Goal: Transaction & Acquisition: Book appointment/travel/reservation

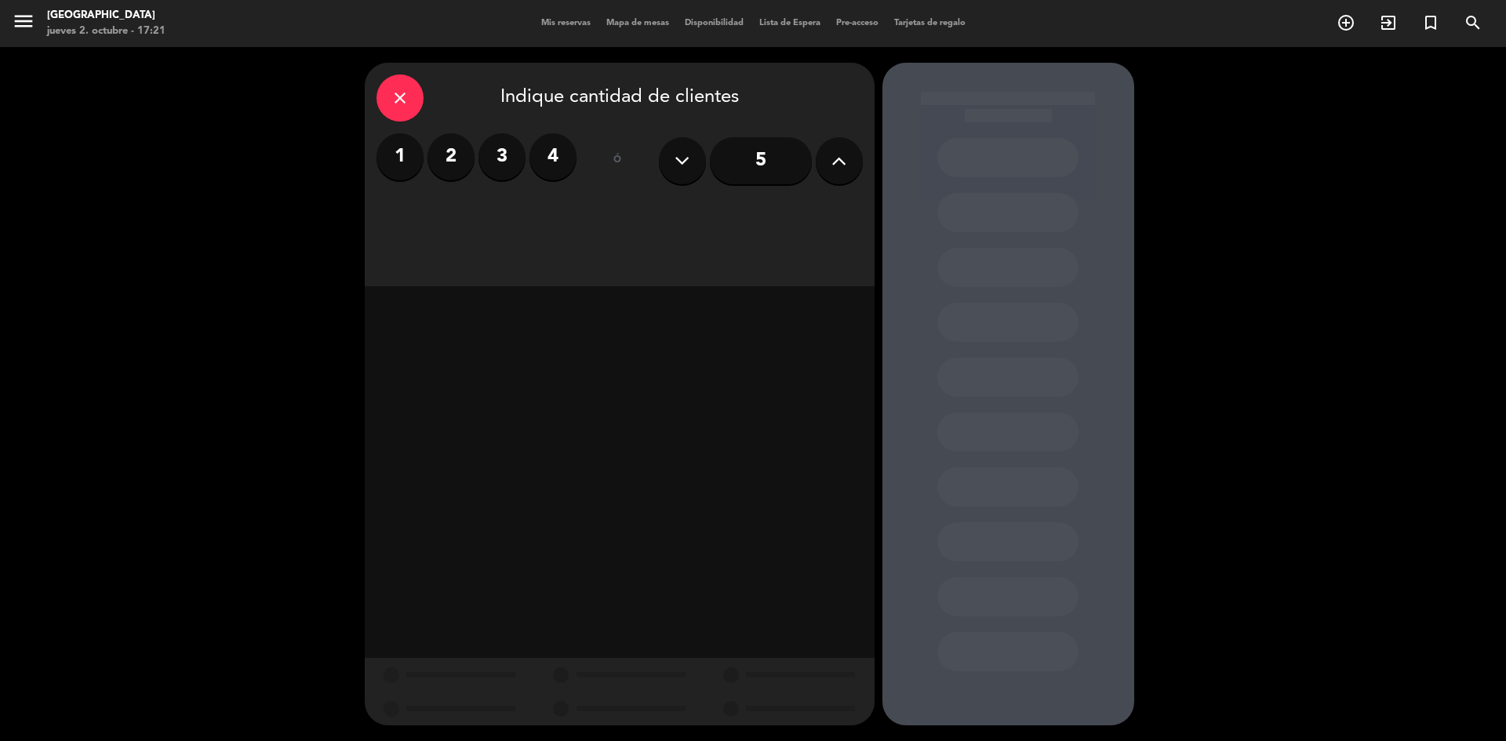
click at [823, 158] on button at bounding box center [839, 160] width 47 height 47
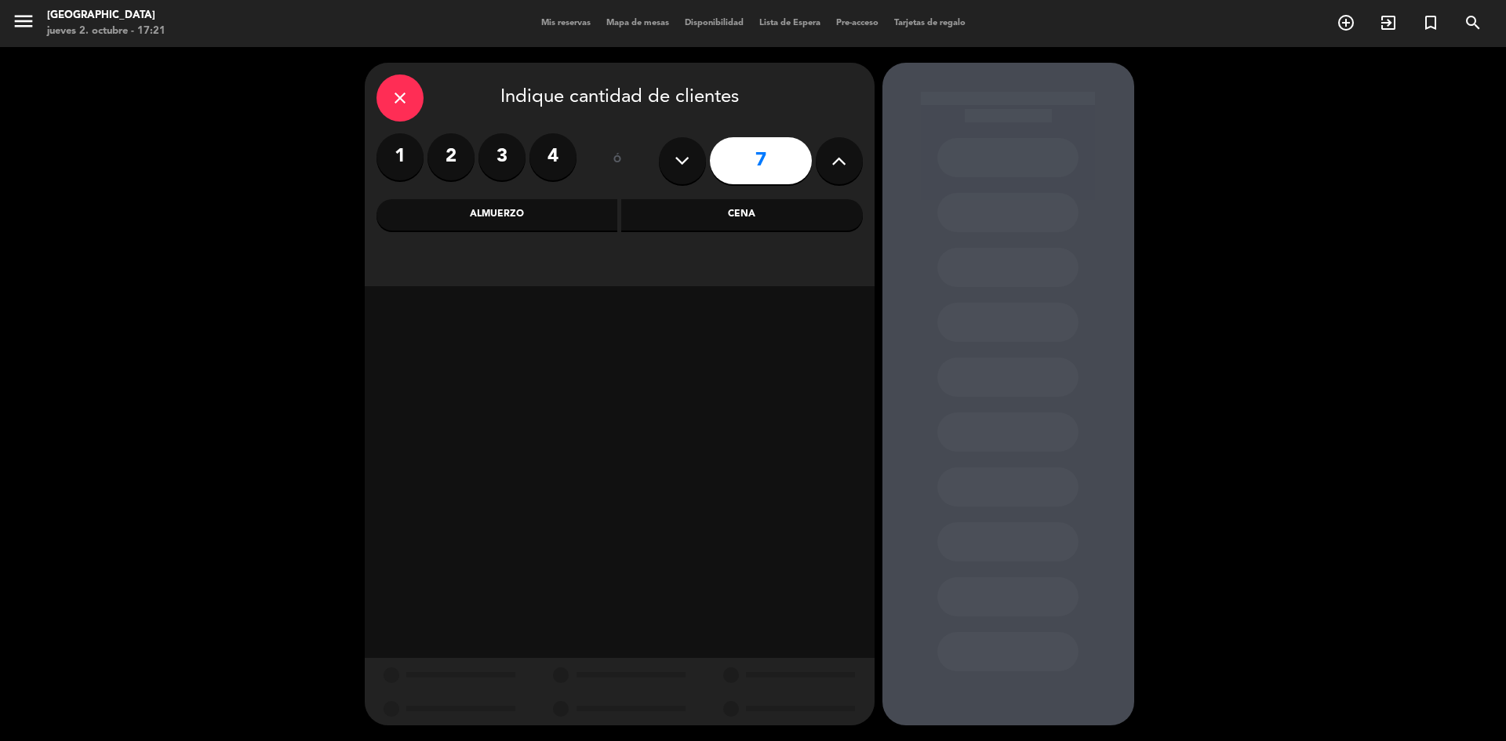
click at [823, 158] on button at bounding box center [839, 160] width 47 height 47
type input "10"
click at [736, 209] on div "Cena" at bounding box center [742, 214] width 242 height 31
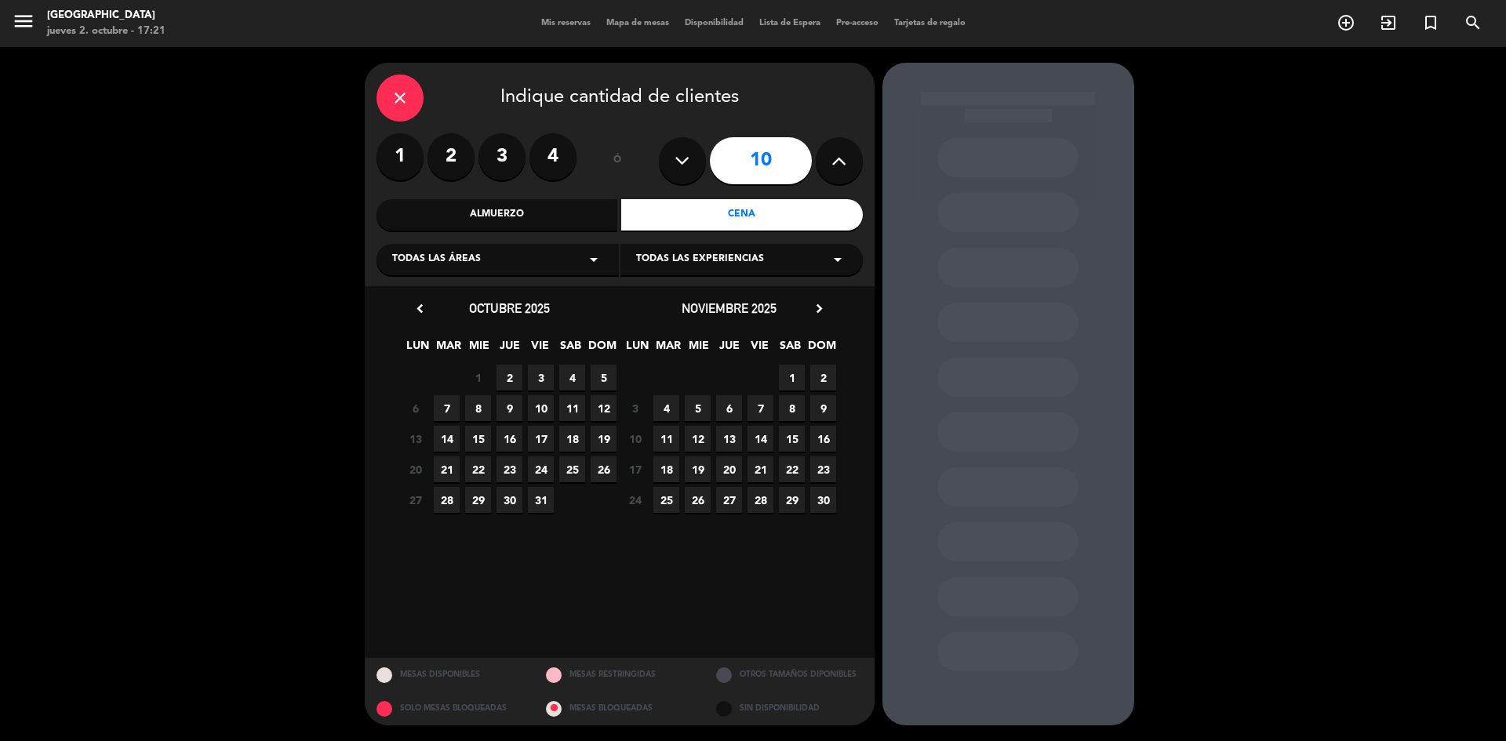
click at [510, 377] on span "2" at bounding box center [510, 378] width 26 height 26
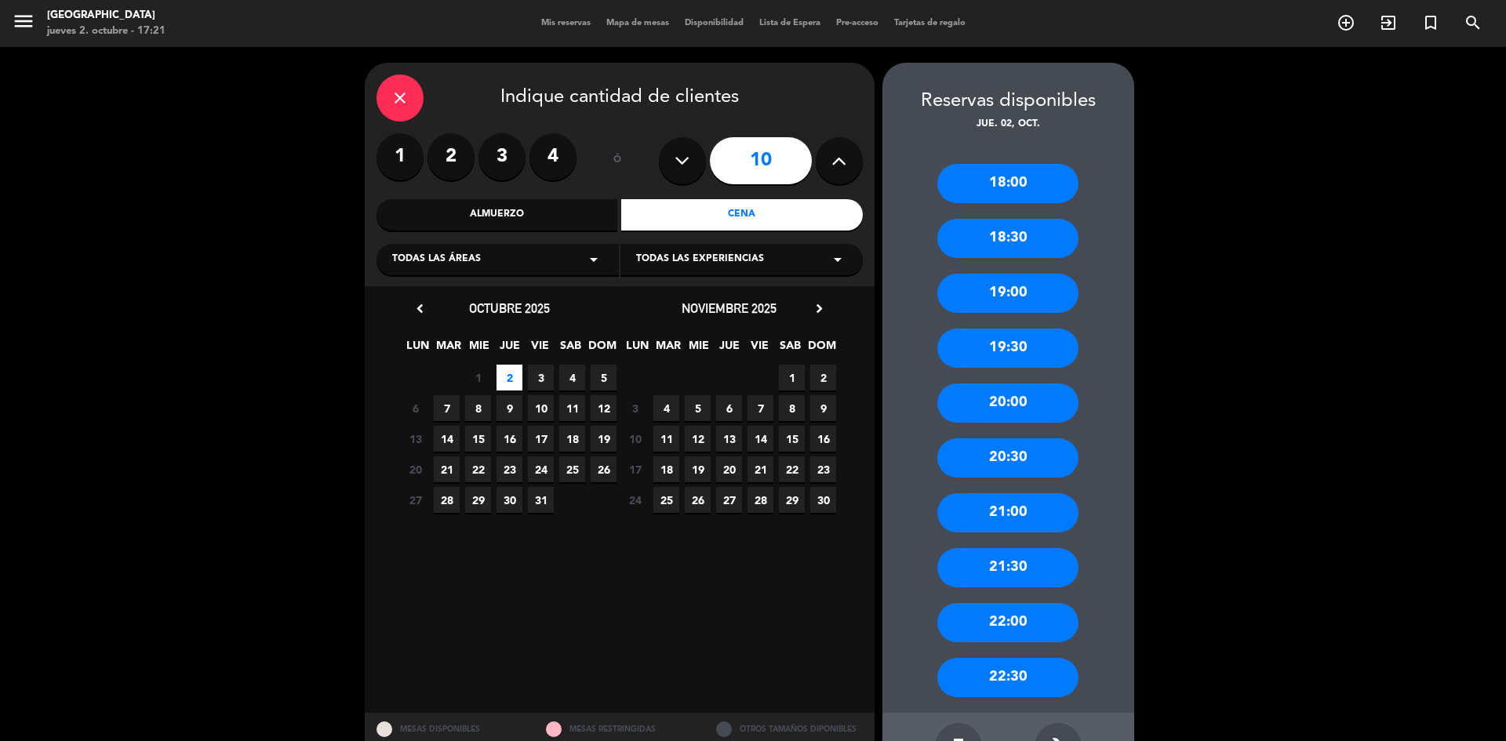
click at [1013, 399] on div "20:00" at bounding box center [1008, 403] width 141 height 39
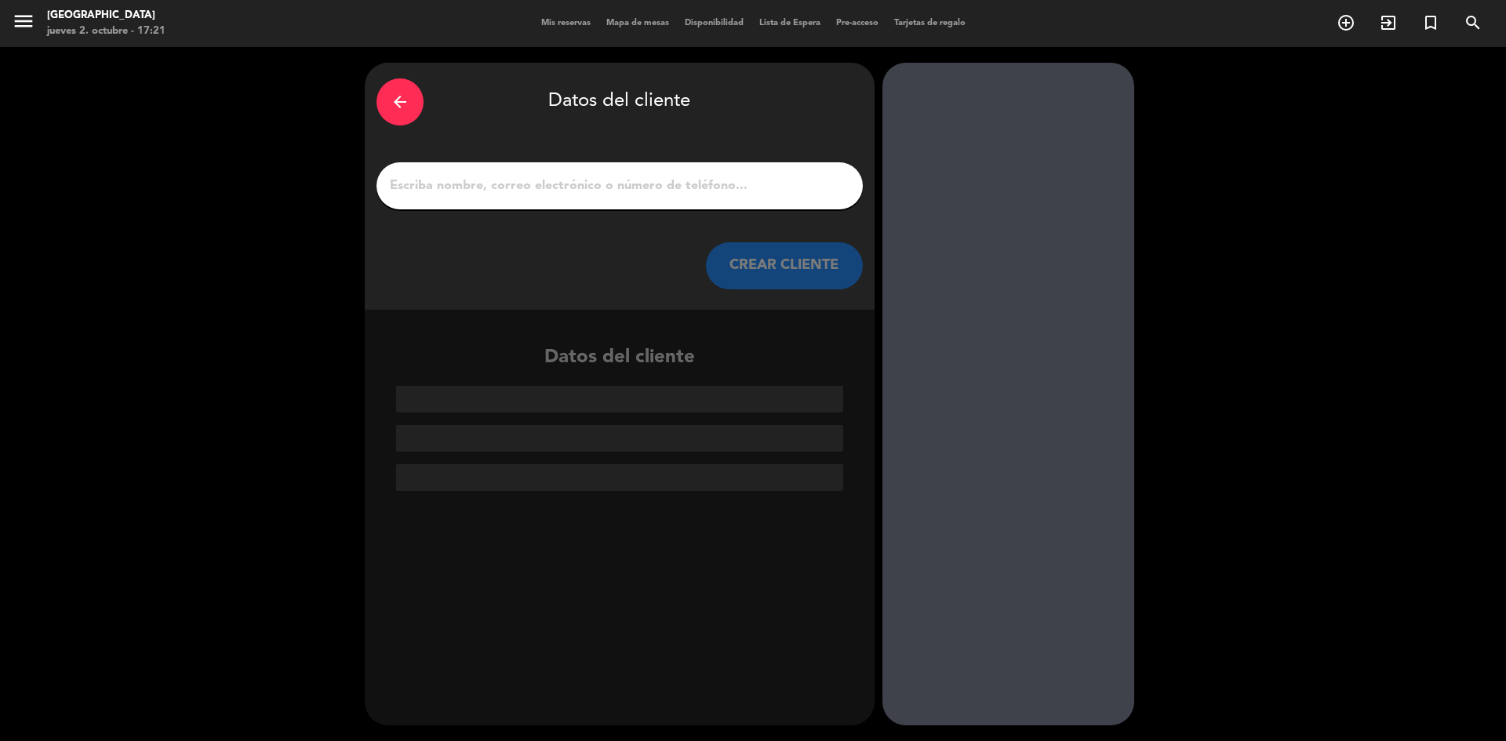
click at [603, 178] on input "1" at bounding box center [619, 186] width 463 height 22
paste input "[PERSON_NAME]"
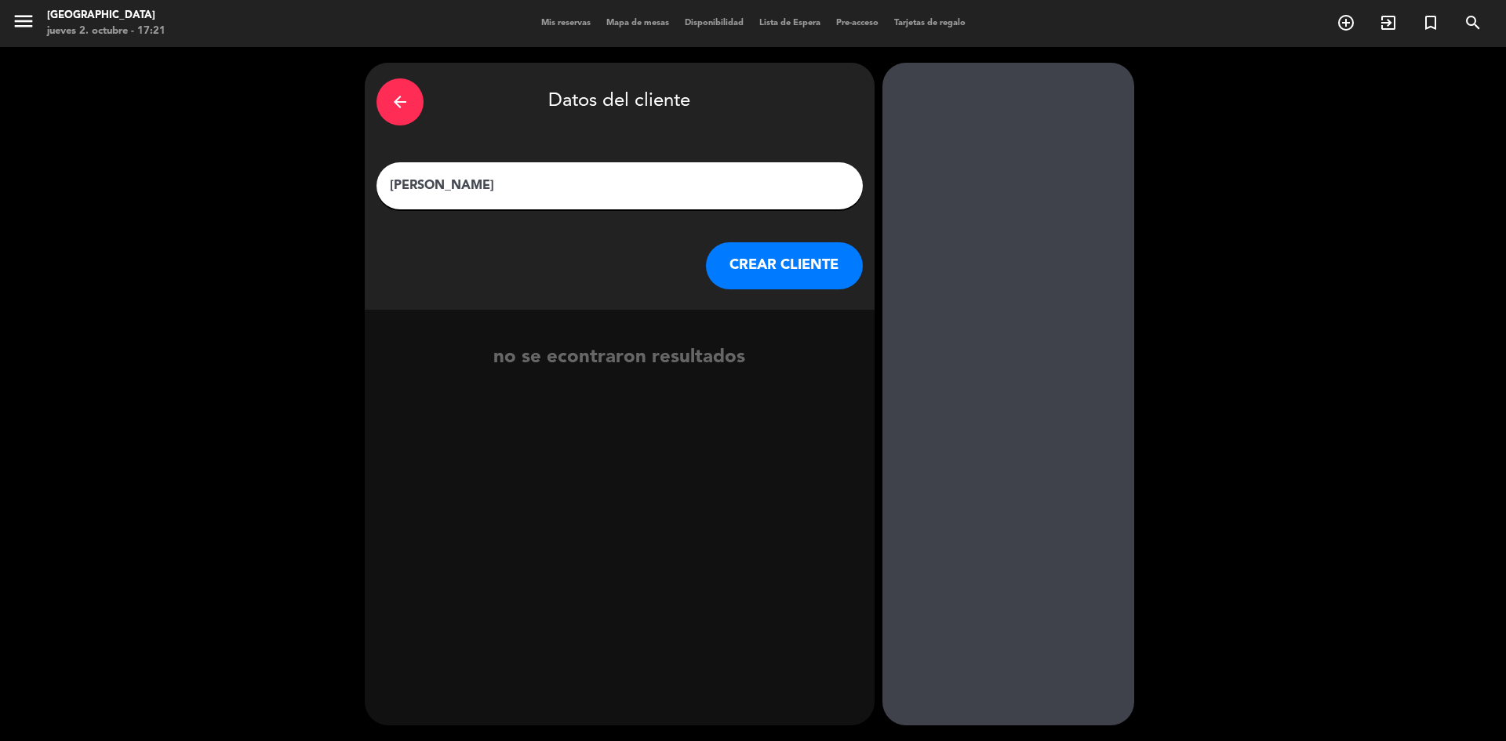
type input "[PERSON_NAME]"
click at [751, 272] on button "CREAR CLIENTE" at bounding box center [784, 265] width 157 height 47
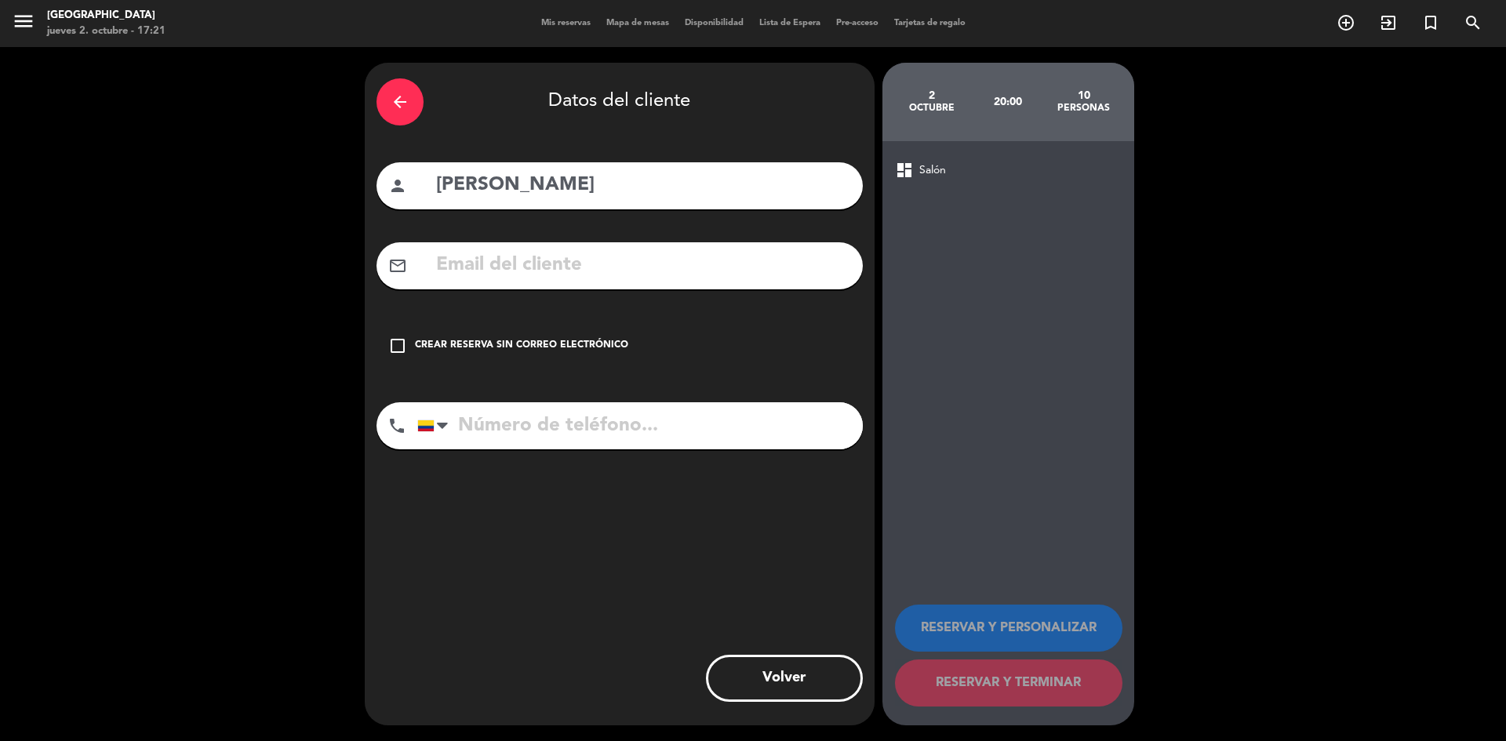
click at [555, 433] on input "tel" at bounding box center [640, 426] width 446 height 47
paste input "[PHONE_NUMBER]"
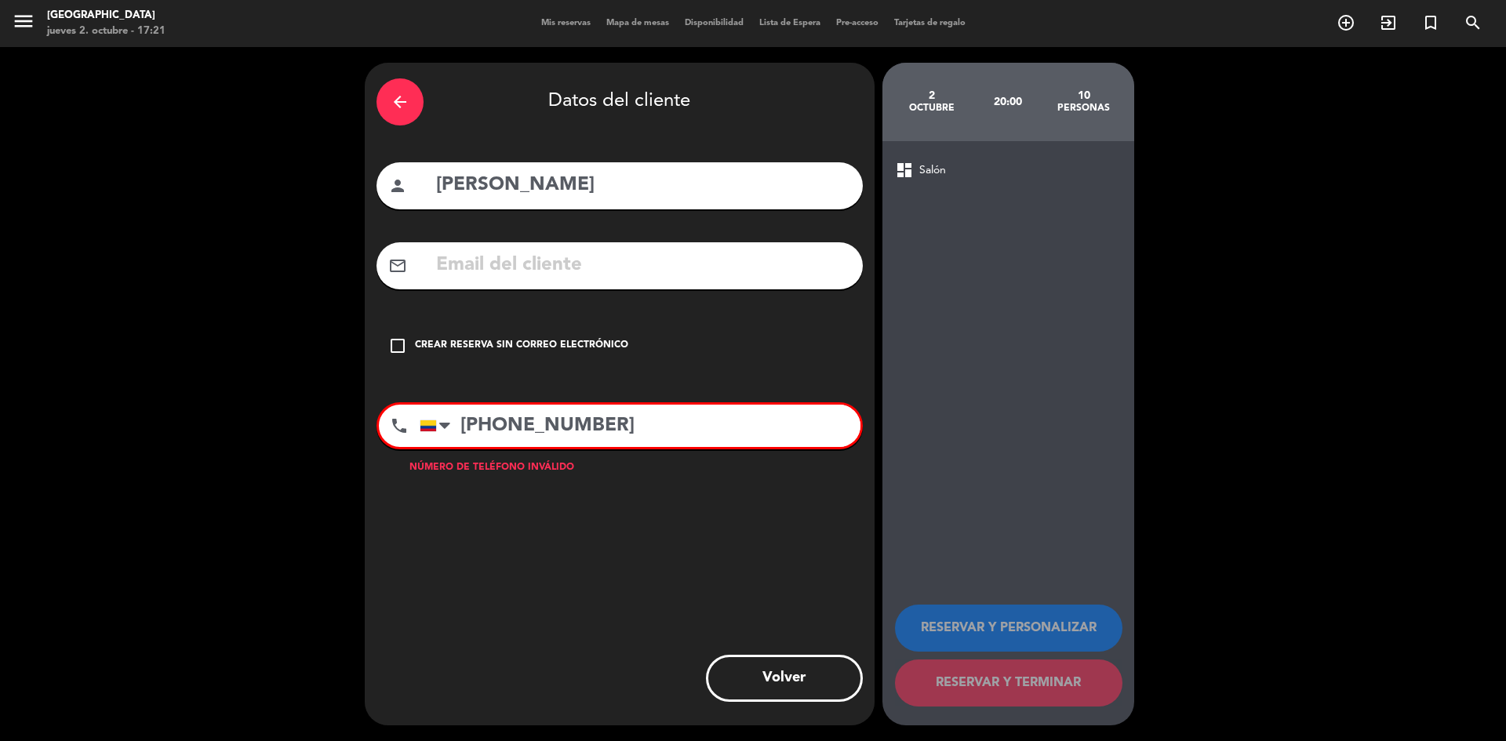
click at [399, 341] on icon "check_box_outline_blank" at bounding box center [397, 346] width 19 height 19
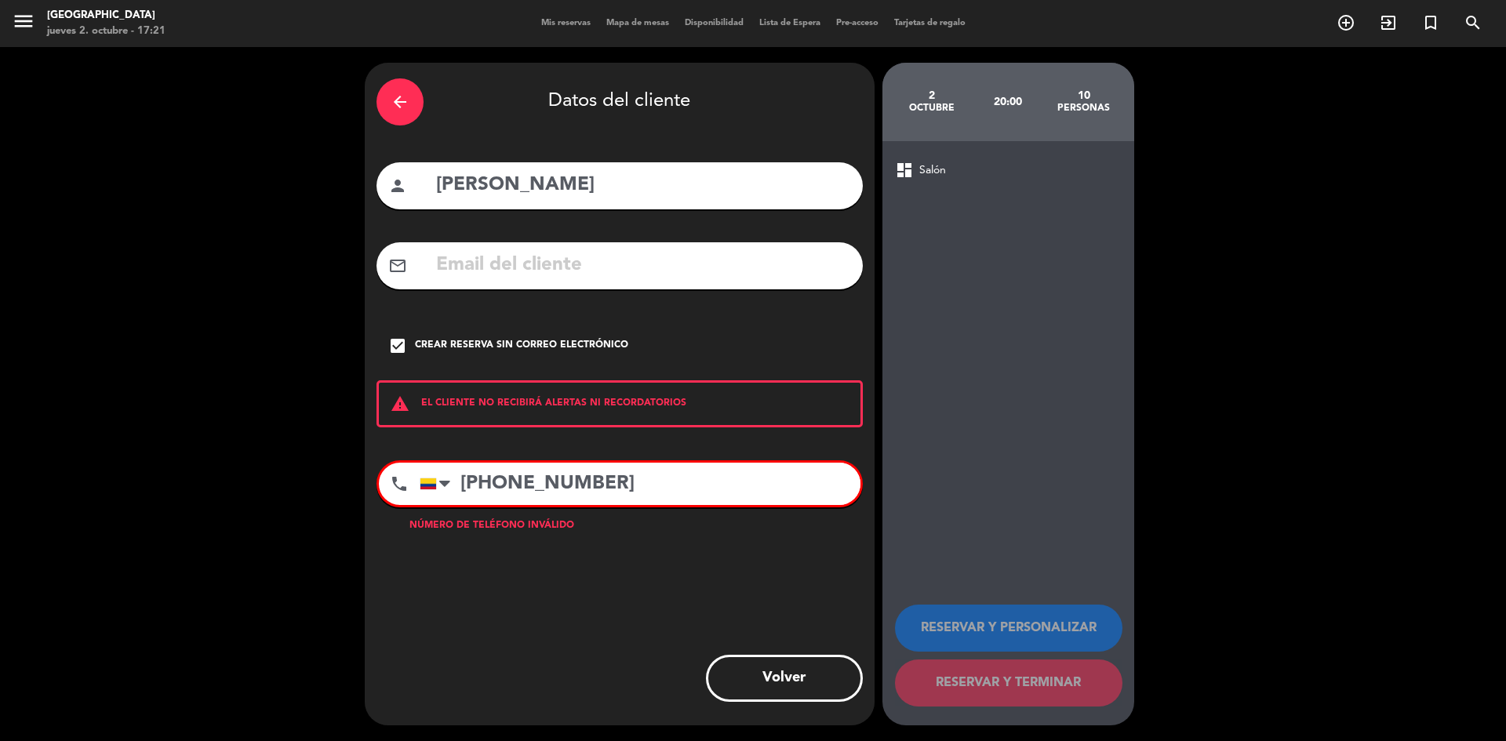
click at [501, 487] on input "[PHONE_NUMBER]" at bounding box center [640, 484] width 441 height 42
type input "3242277667"
click at [555, 579] on div "arrow_back Datos del cliente person Yaider conde mail_outline check_box Crear r…" at bounding box center [620, 394] width 510 height 663
click at [393, 349] on icon "check_box" at bounding box center [397, 346] width 19 height 19
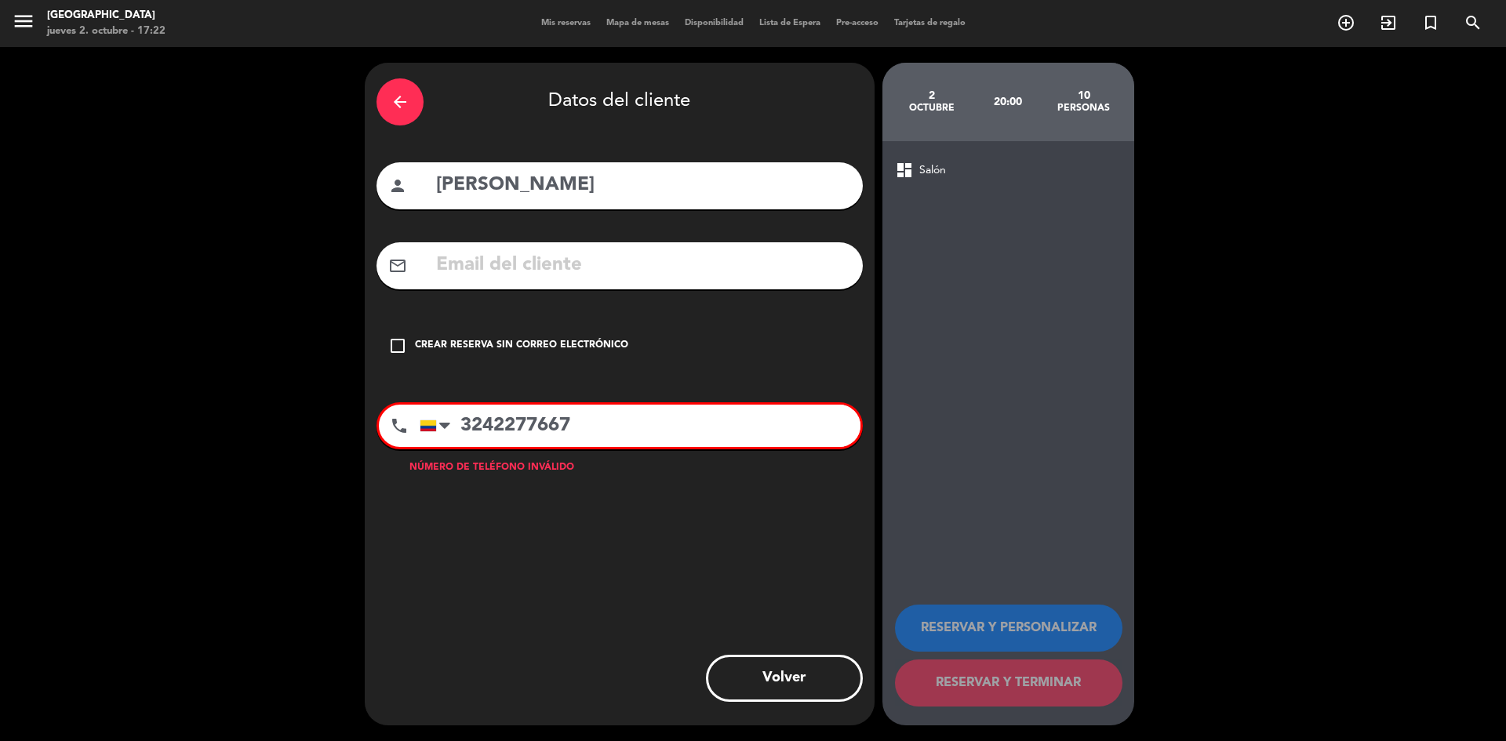
click at [581, 423] on input "3242277667" at bounding box center [640, 426] width 441 height 42
click at [406, 341] on icon "check_box_outline_blank" at bounding box center [397, 346] width 19 height 19
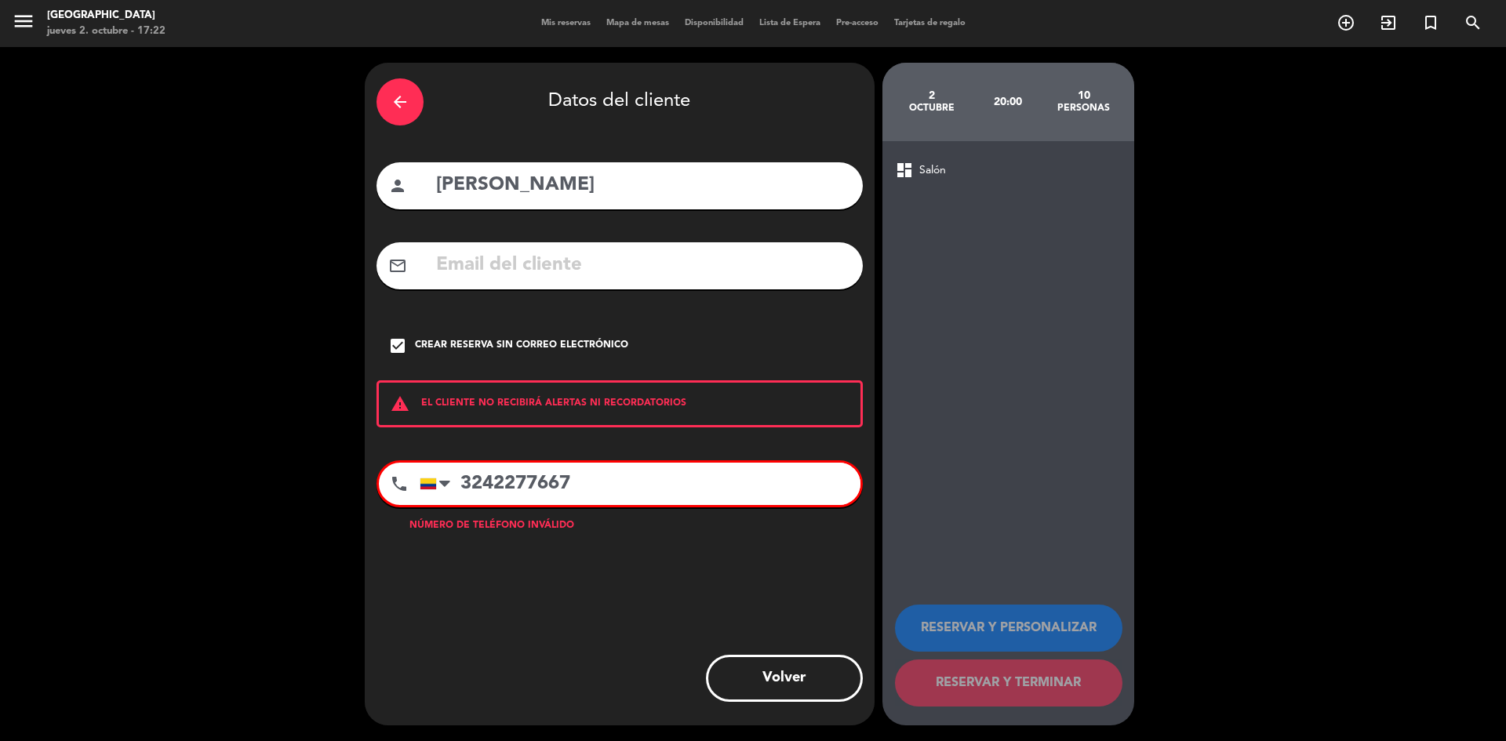
click at [545, 494] on input "3242277667" at bounding box center [640, 484] width 441 height 42
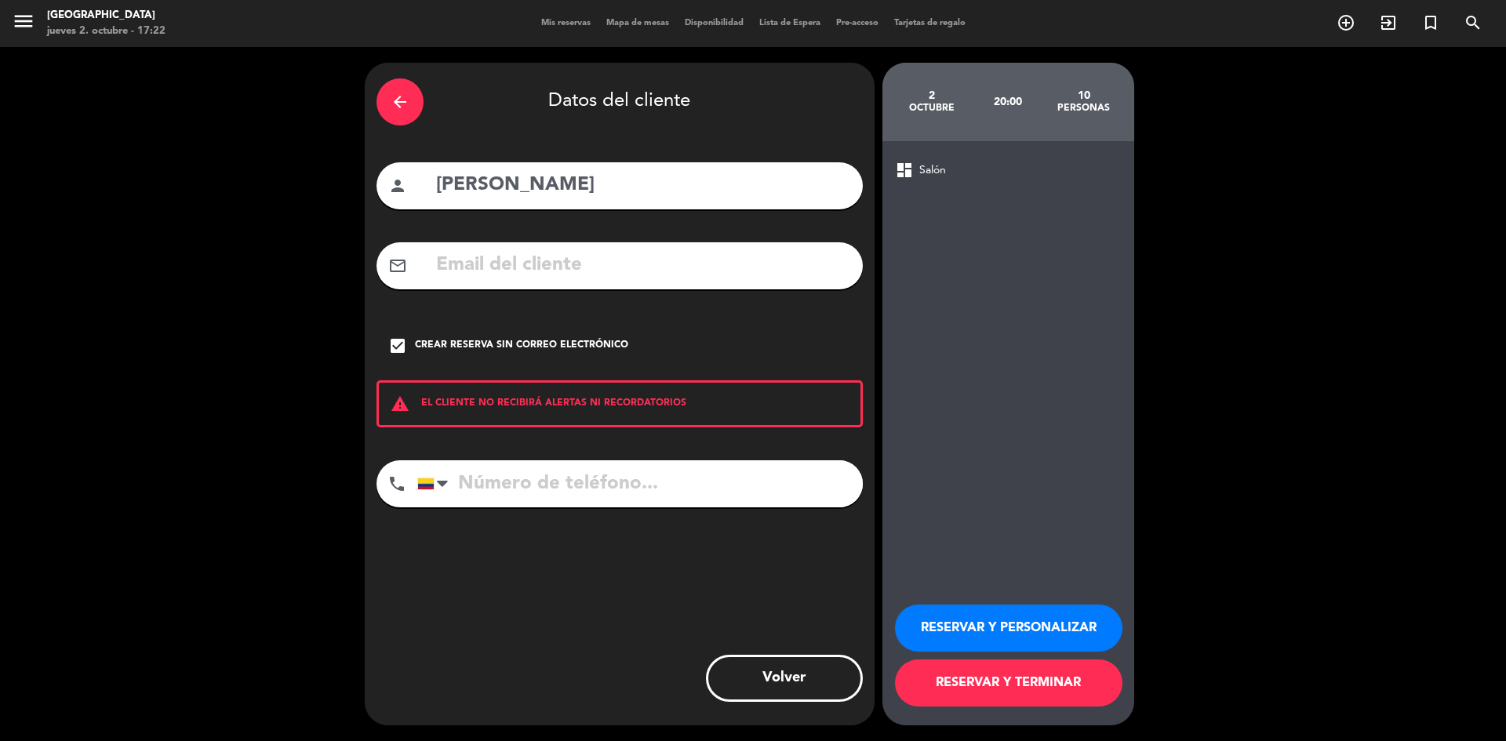
paste input "[PHONE_NUMBER]"
type input "[PHONE_NUMBER]"
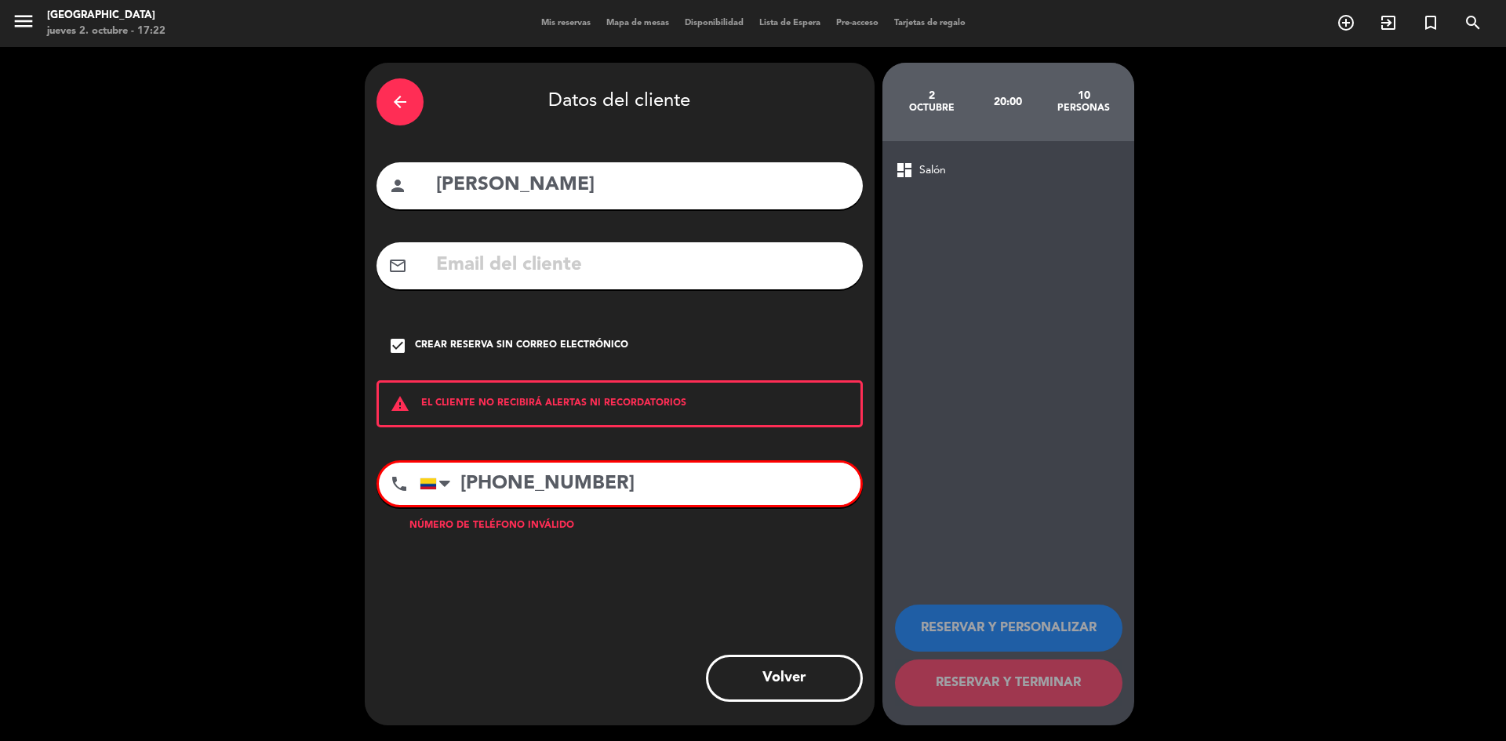
drag, startPoint x: 629, startPoint y: 497, endPoint x: 411, endPoint y: 478, distance: 218.9
click at [411, 478] on div "phone [GEOGRAPHIC_DATA] +1 [GEOGRAPHIC_DATA] +44 [GEOGRAPHIC_DATA] ([GEOGRAPHIC…" at bounding box center [620, 484] width 486 height 47
type input "3"
type input "3242277667"
drag, startPoint x: 577, startPoint y: 484, endPoint x: 376, endPoint y: 496, distance: 202.0
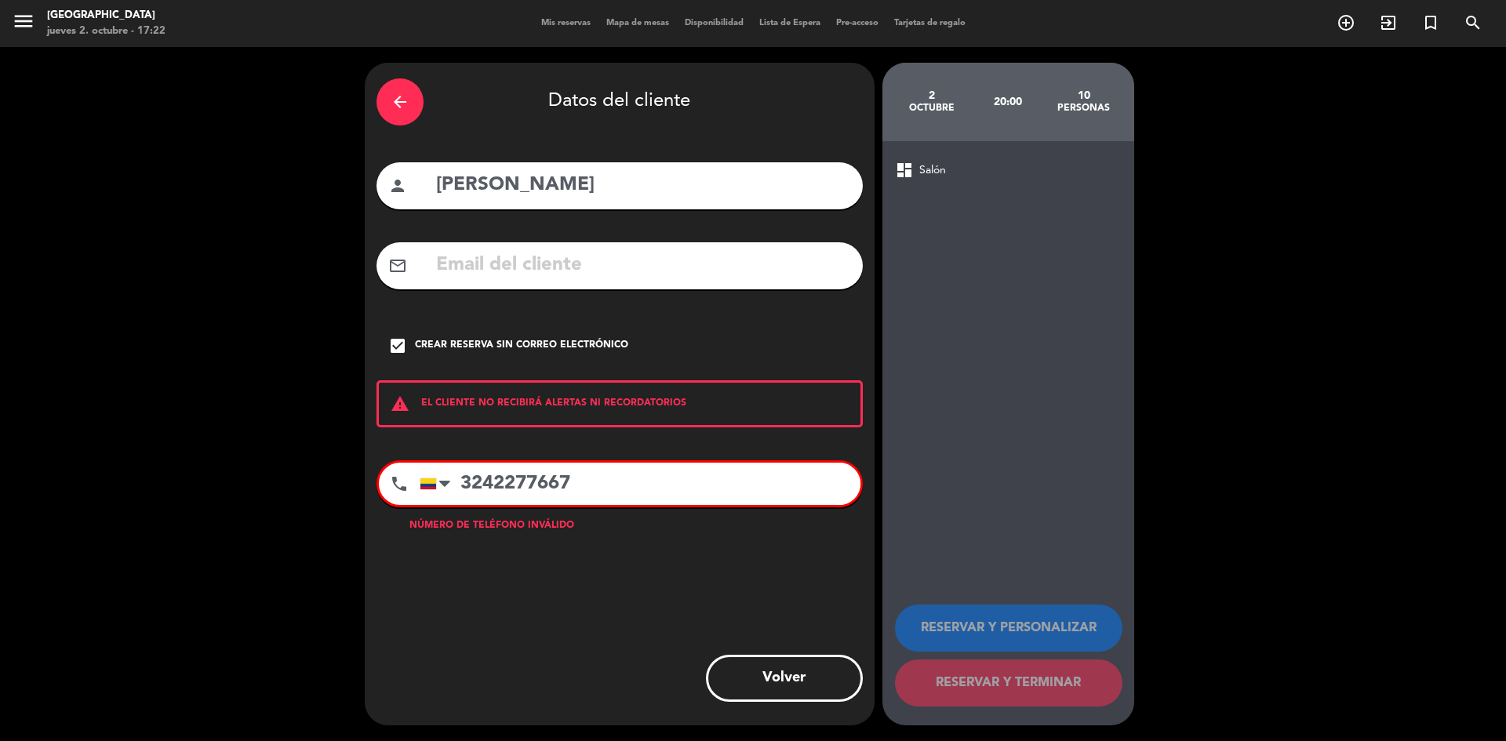
click at [377, 496] on div "phone [GEOGRAPHIC_DATA] +1 [GEOGRAPHIC_DATA] +44 [GEOGRAPHIC_DATA] ([GEOGRAPHIC…" at bounding box center [620, 484] width 486 height 47
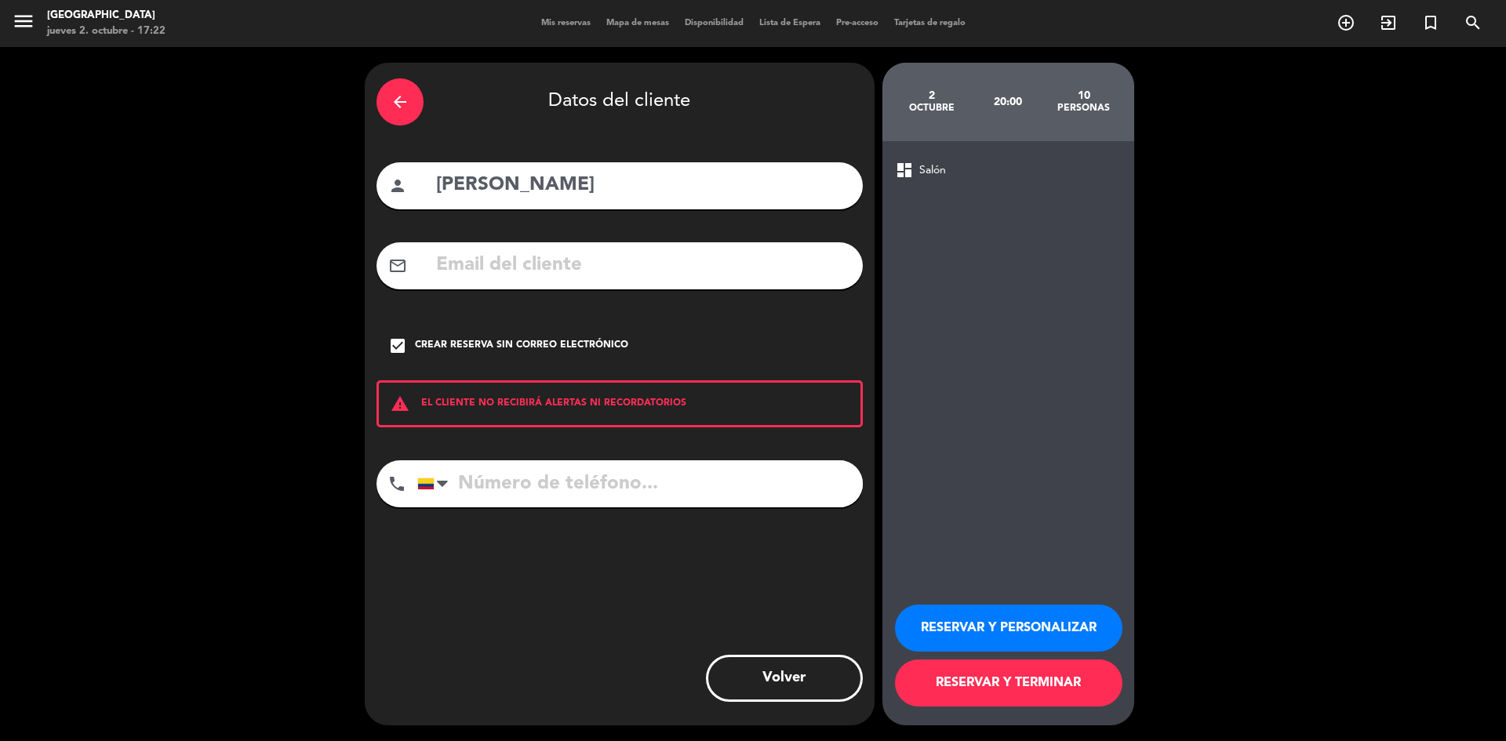
click at [1007, 673] on button "RESERVAR Y TERMINAR" at bounding box center [1009, 683] width 228 height 47
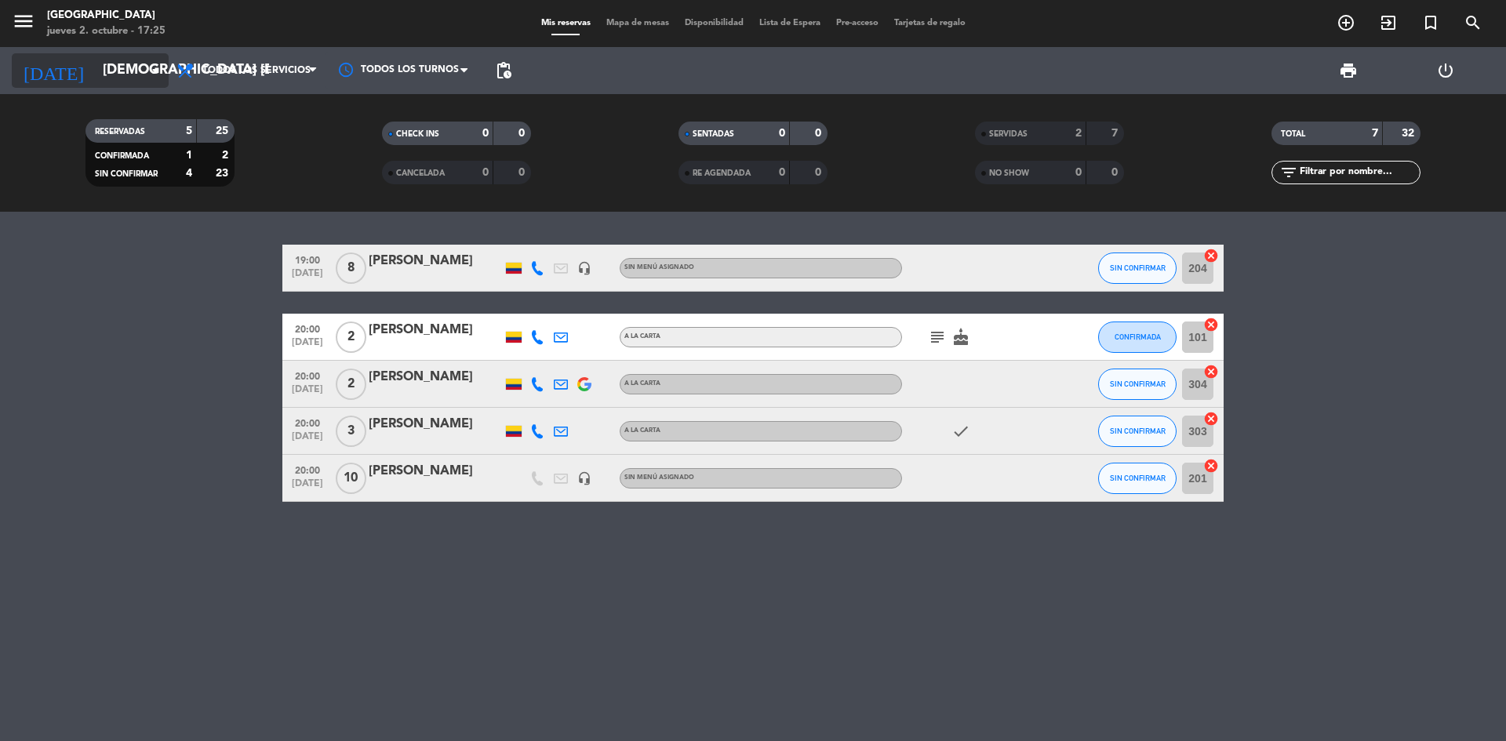
click at [146, 85] on input "[DEMOGRAPHIC_DATA] [DATE]" at bounding box center [186, 70] width 182 height 31
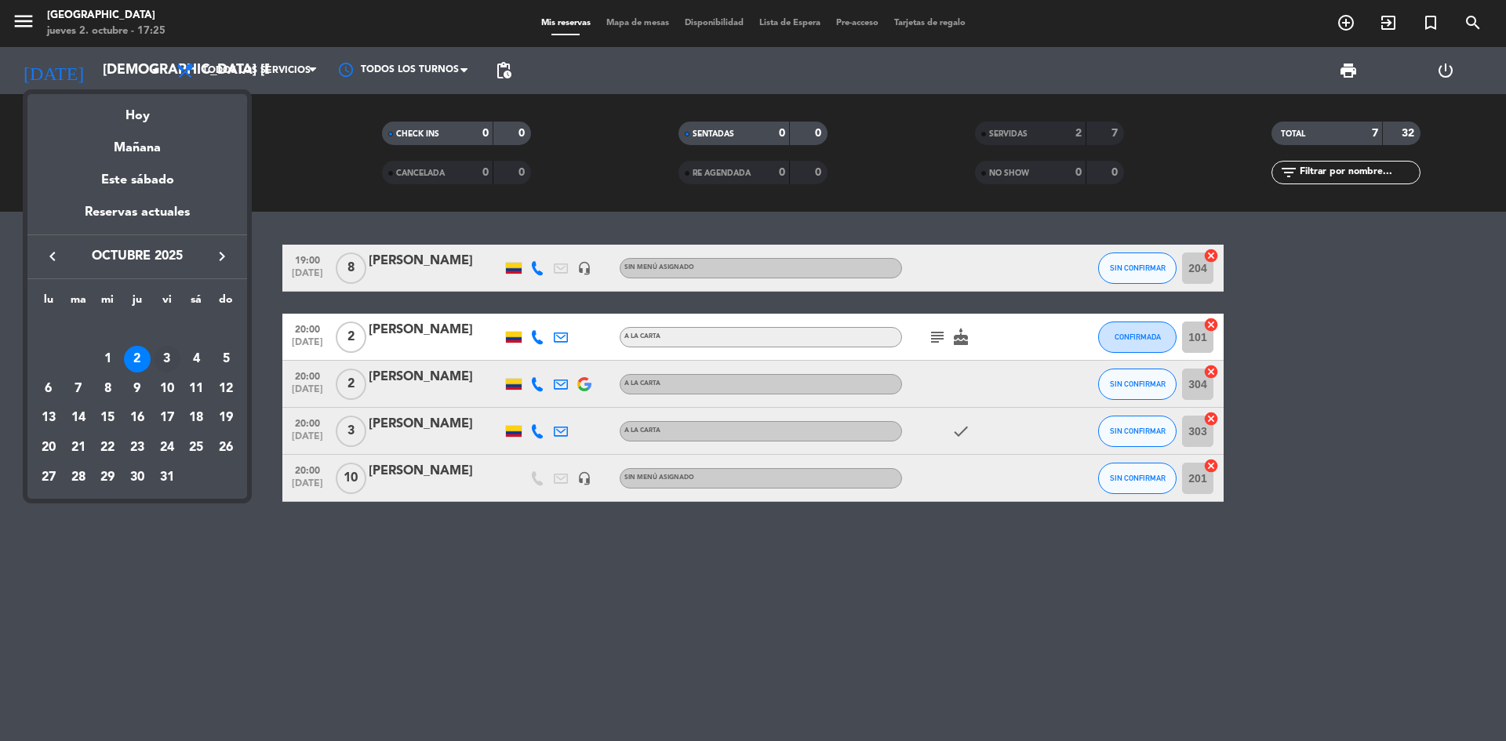
click at [165, 355] on div "3" at bounding box center [167, 359] width 27 height 27
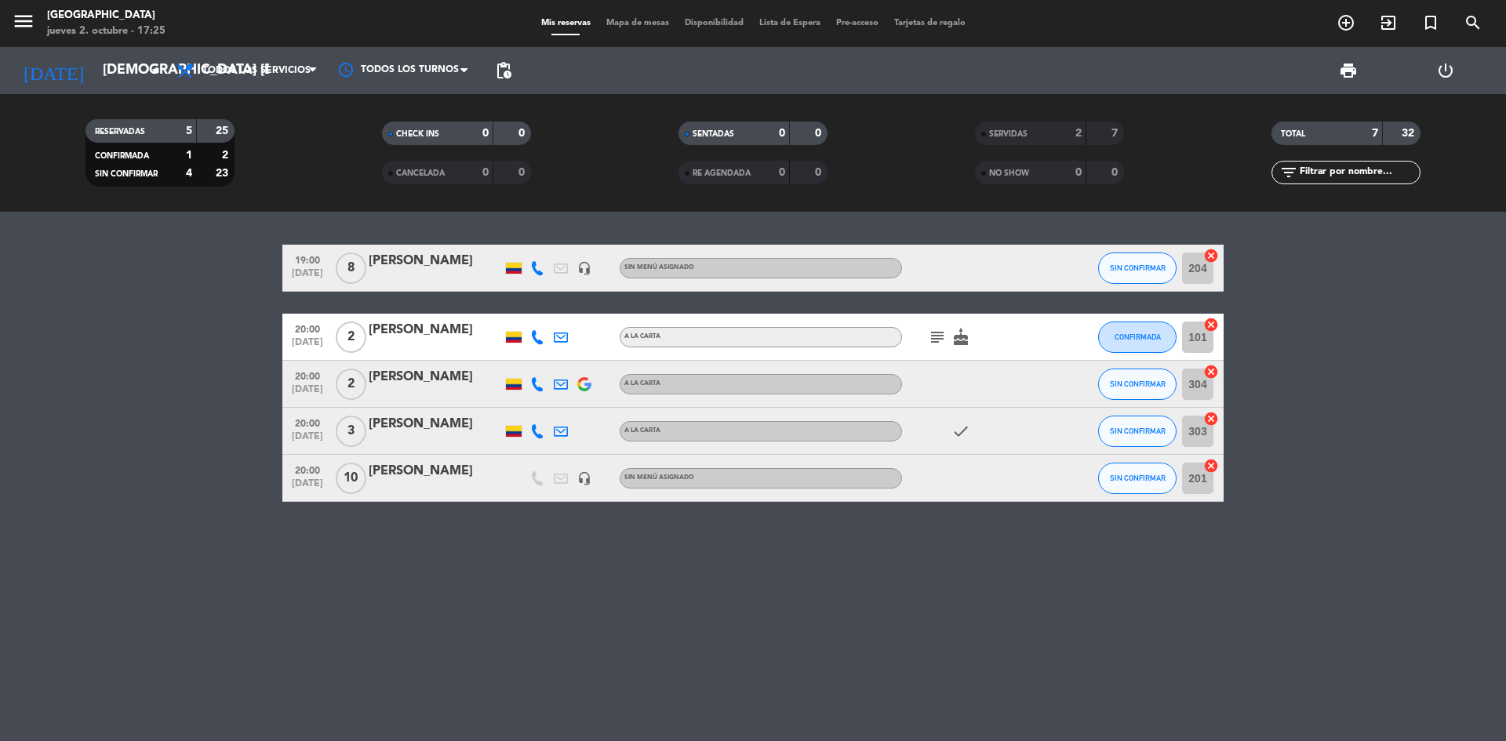
type input "vie. [DATE]"
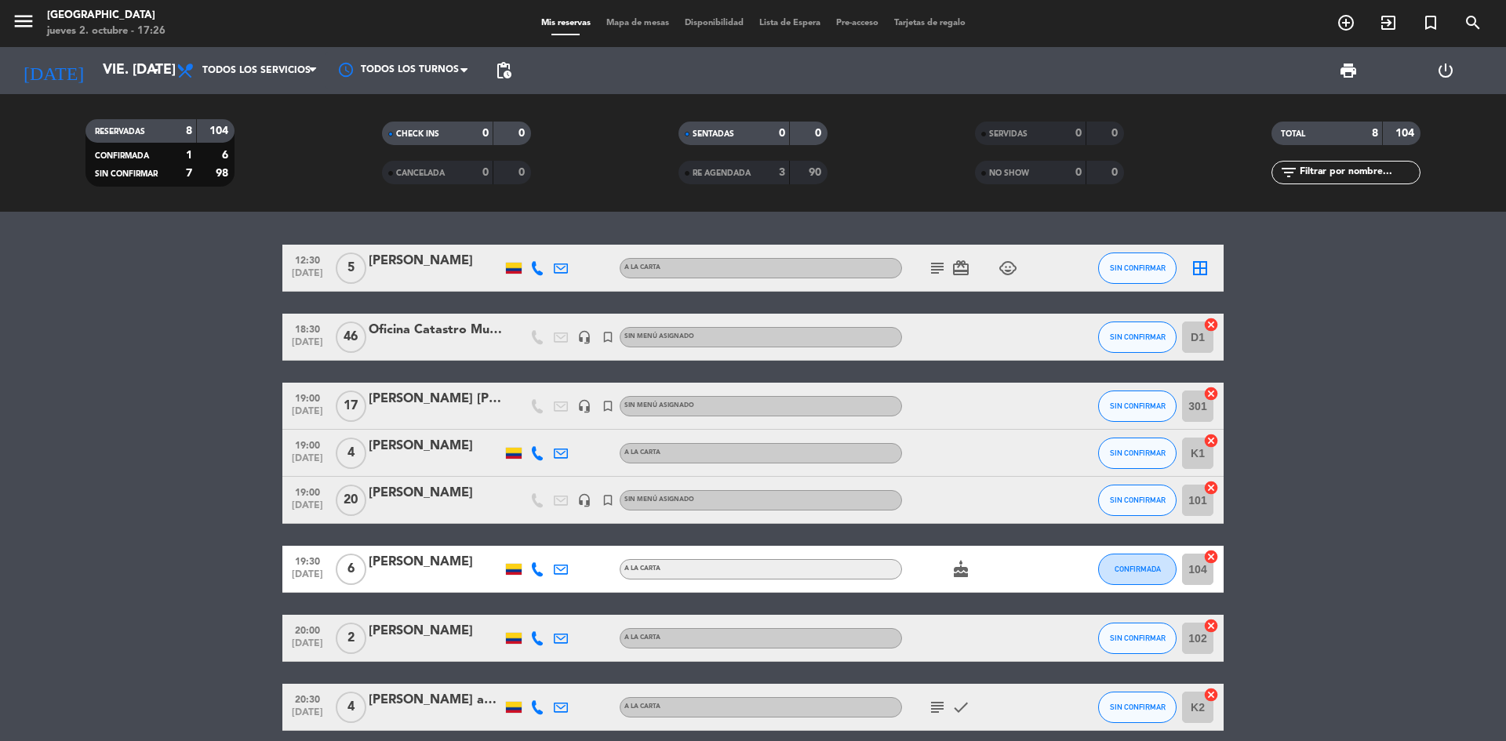
scroll to position [68, 0]
